Goal: Information Seeking & Learning: Learn about a topic

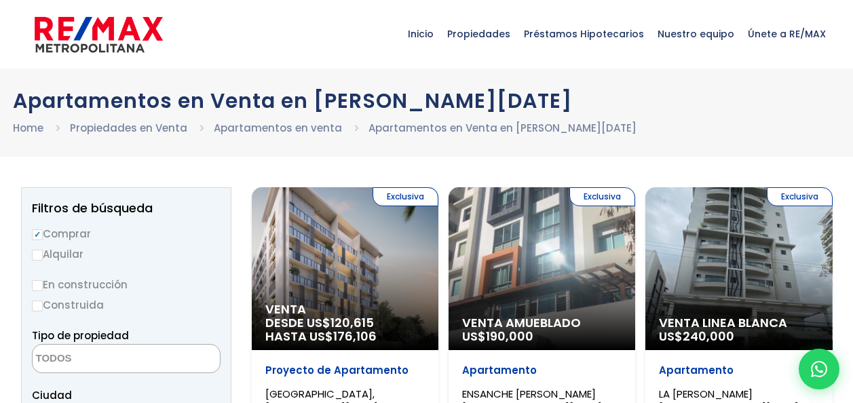
select select
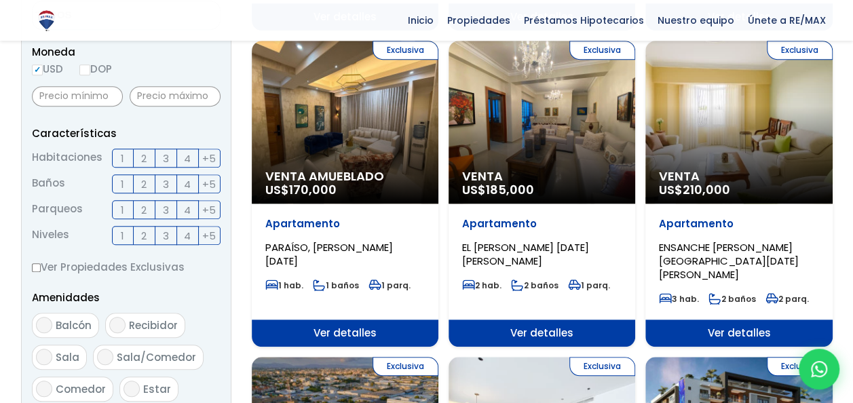
scroll to position [462, 0]
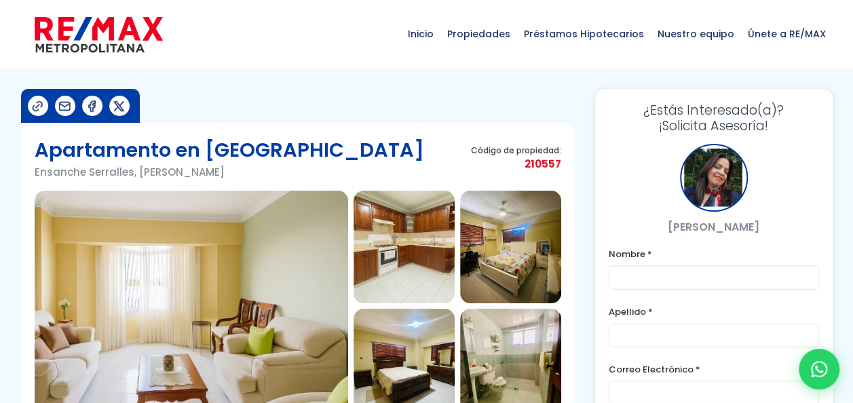
click at [519, 250] on img at bounding box center [510, 247] width 101 height 113
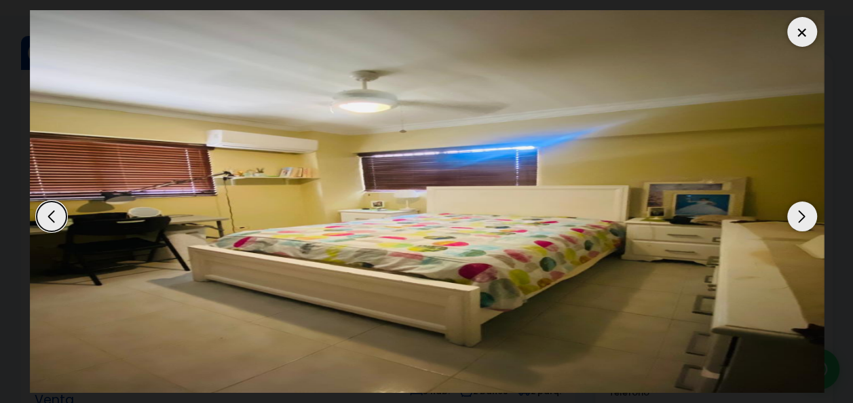
scroll to position [54, 0]
click at [800, 219] on div "Next slide" at bounding box center [803, 217] width 30 height 30
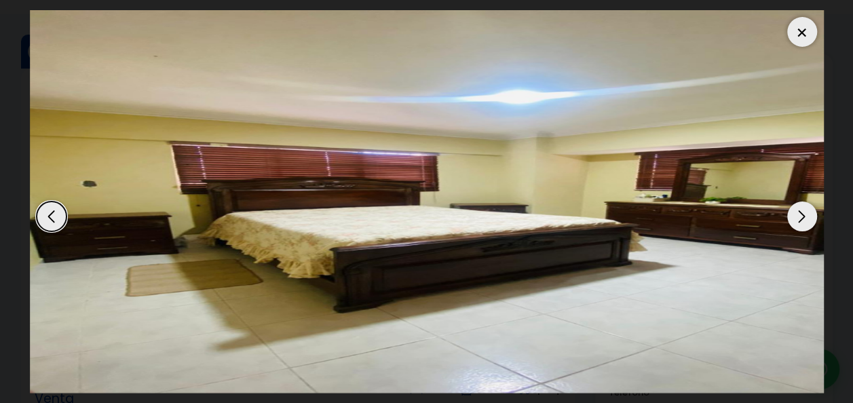
click at [800, 219] on div "Next slide" at bounding box center [803, 217] width 30 height 30
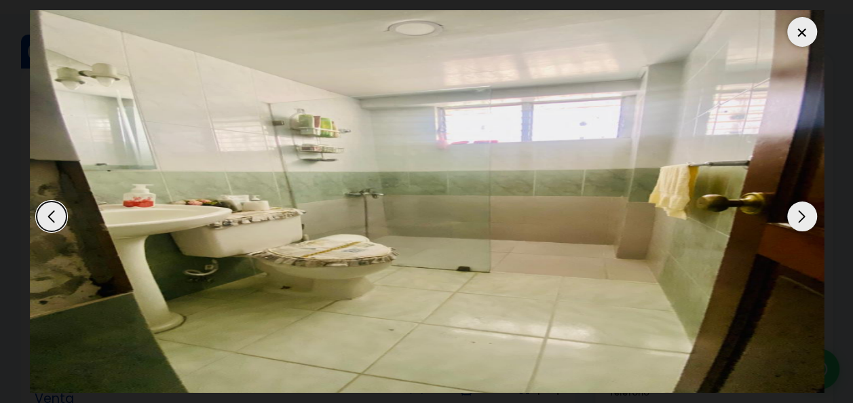
click at [800, 217] on div "Next slide" at bounding box center [803, 217] width 30 height 30
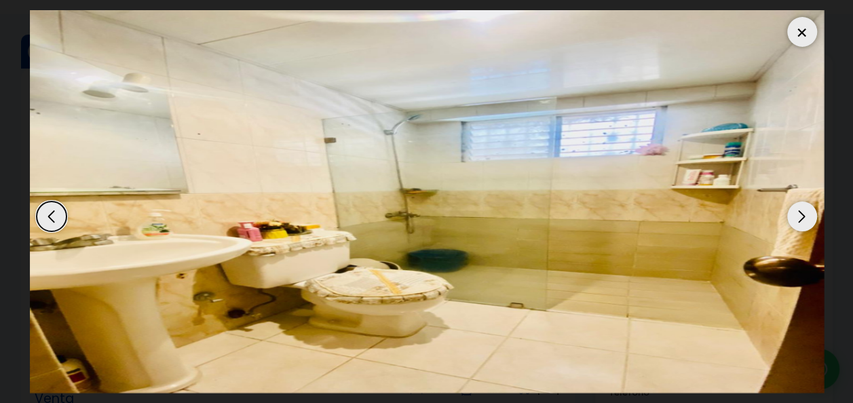
click at [800, 217] on div "Next slide" at bounding box center [803, 217] width 30 height 30
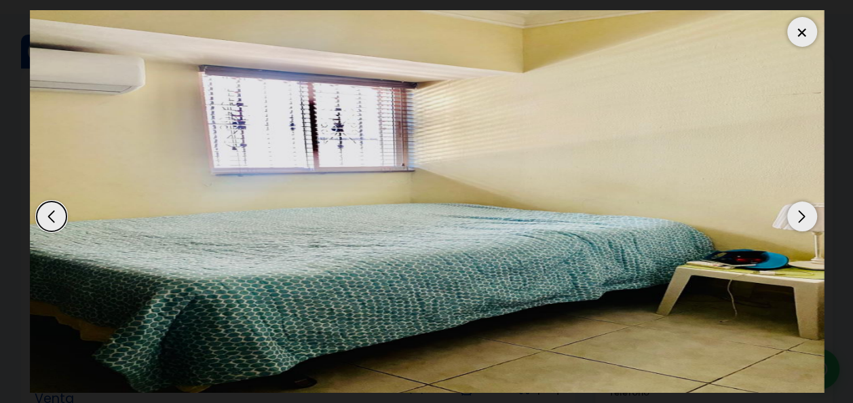
click at [800, 217] on div "Next slide" at bounding box center [803, 217] width 30 height 30
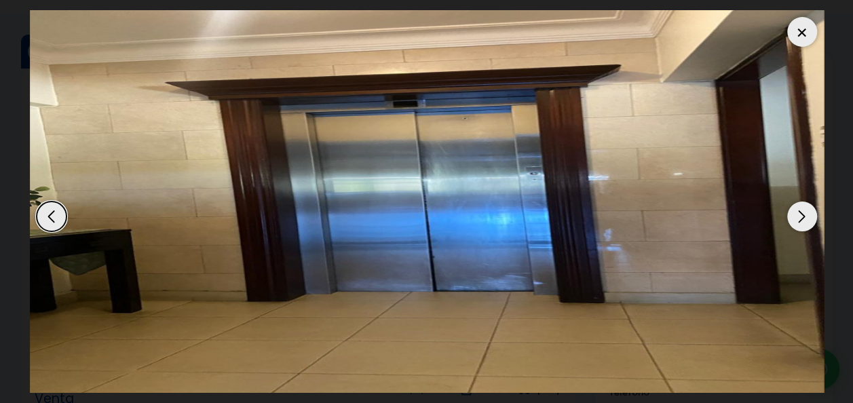
click at [805, 32] on div at bounding box center [803, 32] width 30 height 30
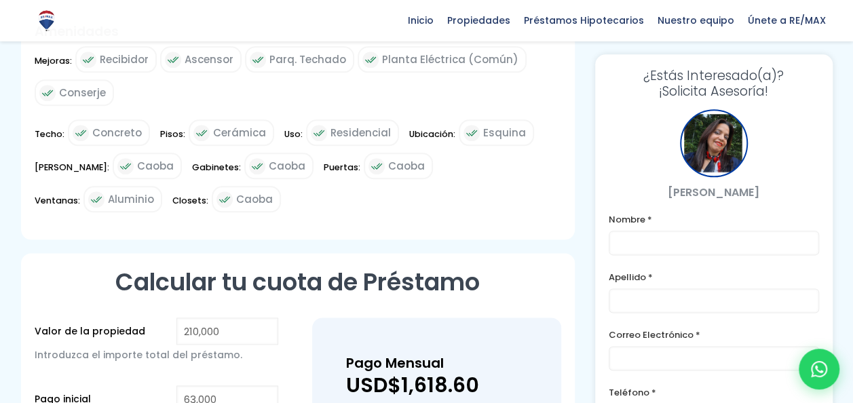
scroll to position [733, 0]
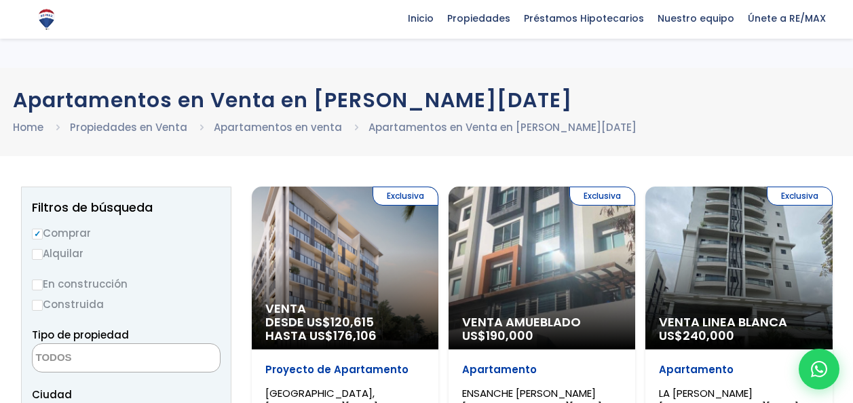
select select
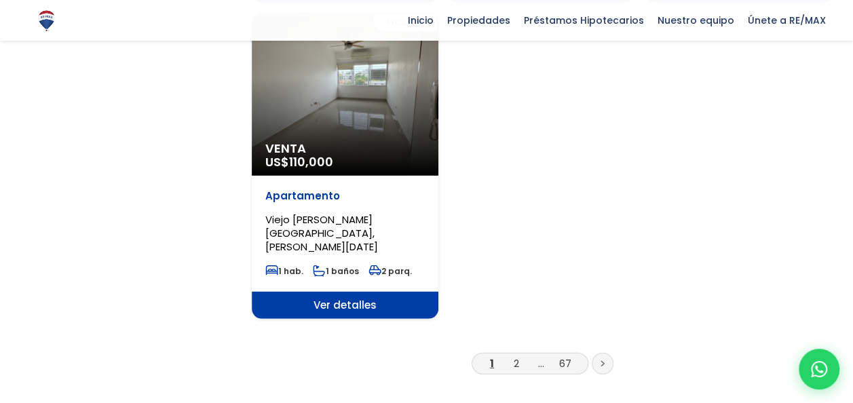
scroll to position [1738, 0]
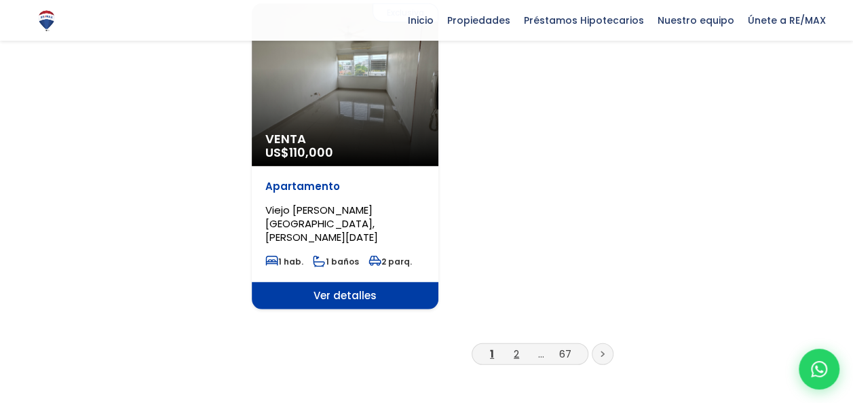
click at [516, 347] on link "2" at bounding box center [516, 354] width 5 height 14
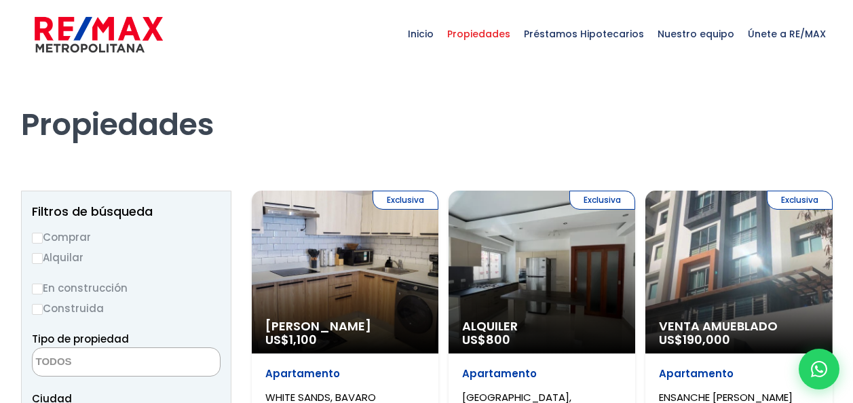
select select
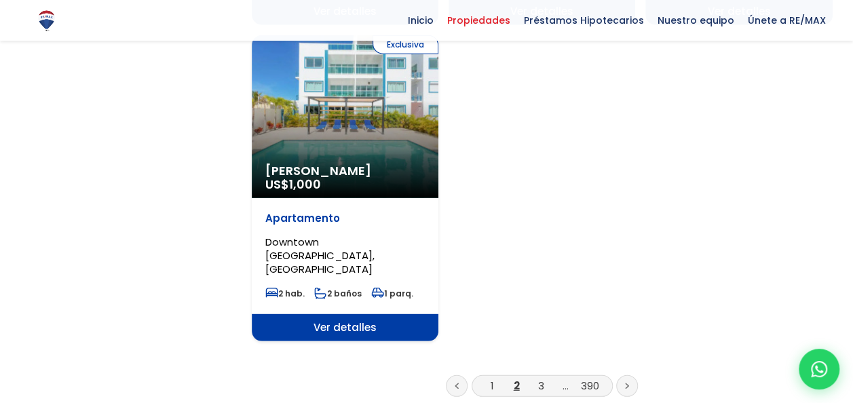
scroll to position [1738, 0]
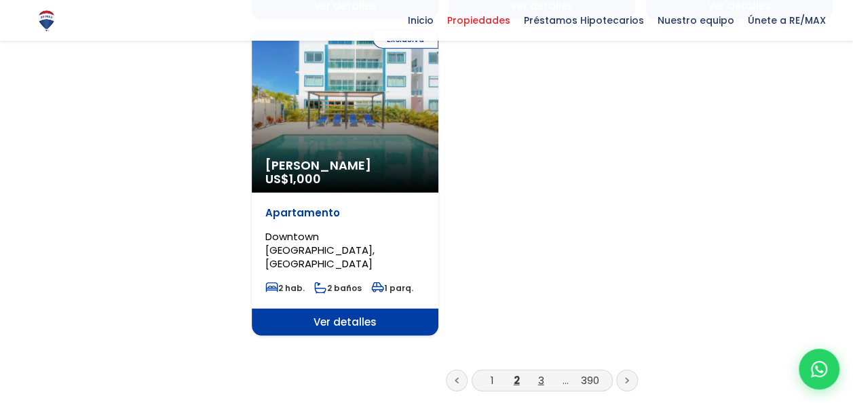
click at [539, 373] on link "3" at bounding box center [541, 380] width 6 height 14
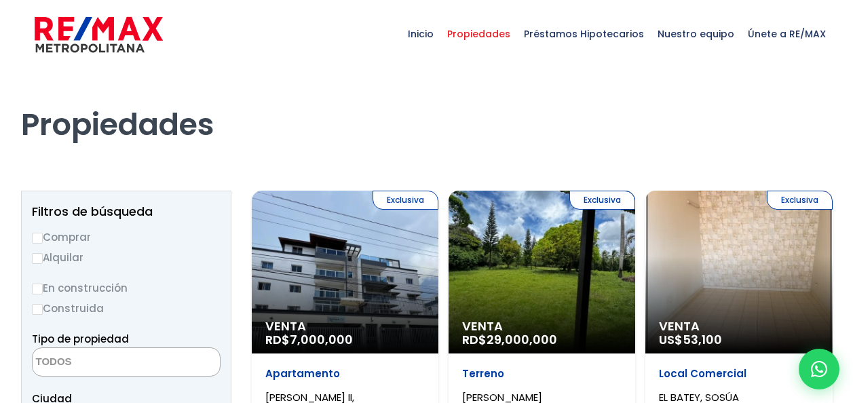
select select
